Goal: Find specific page/section: Find specific page/section

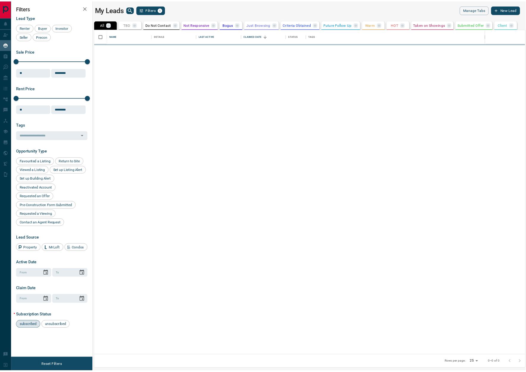
scroll to position [379, 506]
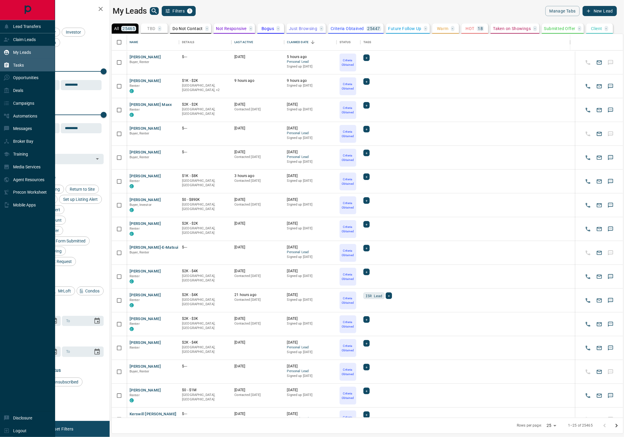
click at [23, 66] on p "Tasks" at bounding box center [18, 65] width 11 height 5
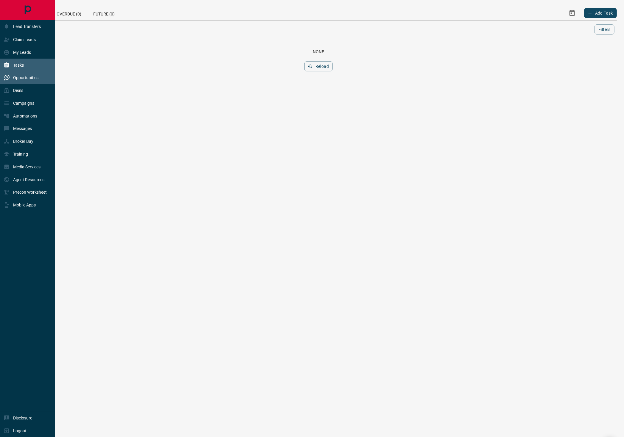
click at [34, 82] on div "Opportunities" at bounding box center [21, 78] width 35 height 10
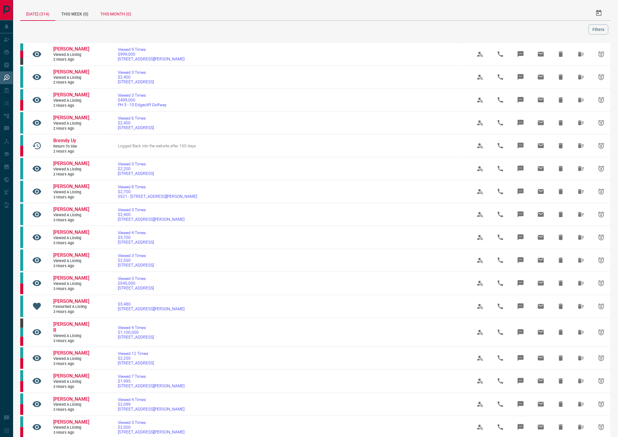
click at [119, 15] on div "This Month (0)" at bounding box center [115, 13] width 43 height 14
click at [605, 31] on button "Filters" at bounding box center [599, 29] width 20 height 10
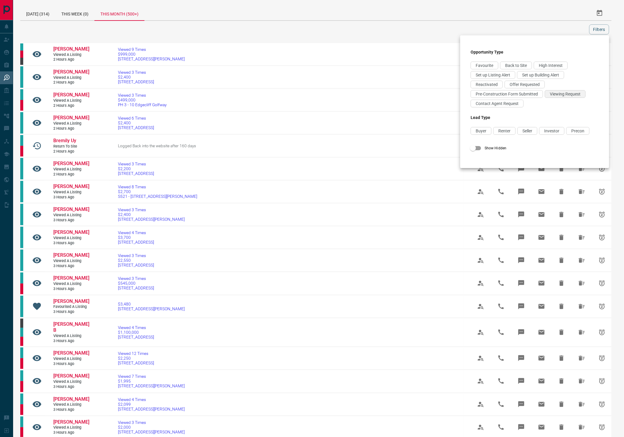
click at [565, 94] on span "Viewing Request" at bounding box center [564, 94] width 31 height 5
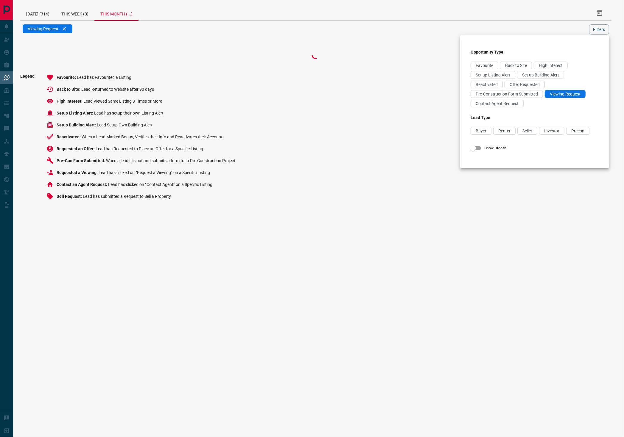
click at [501, 102] on span "Contact Agent Request" at bounding box center [496, 103] width 43 height 5
click at [521, 85] on span "Offer Requested" at bounding box center [524, 84] width 30 height 5
click at [603, 27] on div at bounding box center [312, 218] width 624 height 437
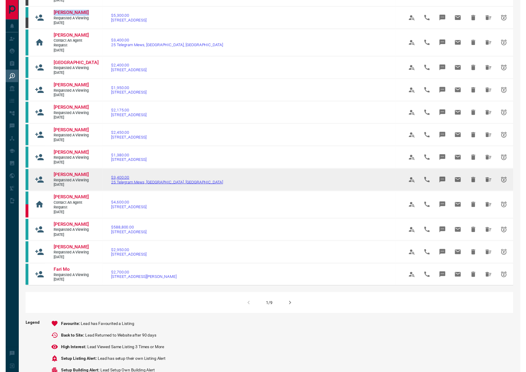
scroll to position [291, 0]
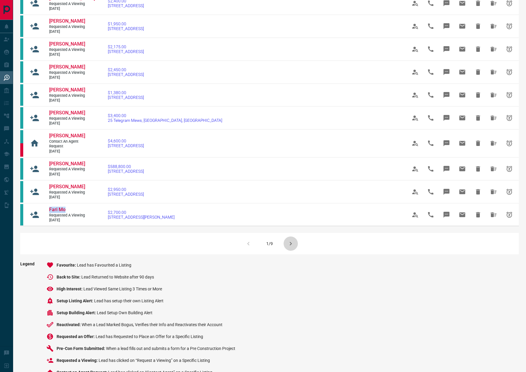
click at [293, 247] on icon "button" at bounding box center [290, 243] width 7 height 7
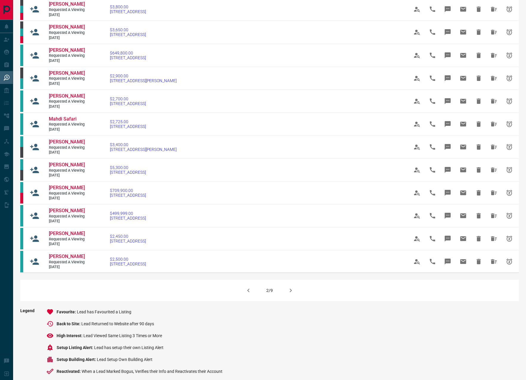
scroll to position [0, 0]
